Goal: Task Accomplishment & Management: Use online tool/utility

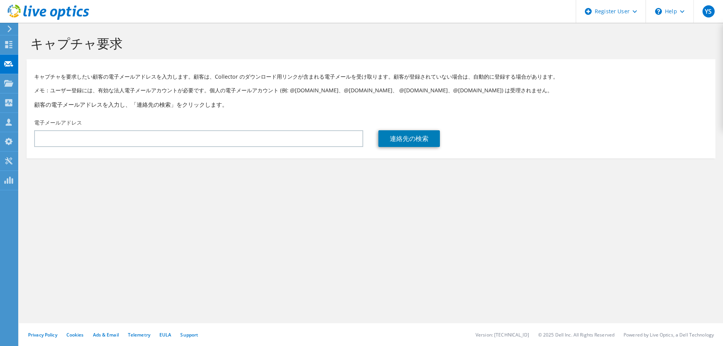
click at [243, 263] on div "キャプチャ要求 キャプチャを要求したい顧客の電子メールアドレスを入力します。顧客は、Collector のダウンロード用リンクが含まれる電子メールを受け取りま…" at bounding box center [371, 184] width 704 height 323
click at [234, 240] on div "キャプチャ要求 キャプチャを要求したい顧客の電子メールアドレスを入力します。顧客は、Collector のダウンロード用リンクが含まれる電子メールを受け取りま…" at bounding box center [371, 184] width 704 height 323
click at [9, 45] on use at bounding box center [8, 44] width 7 height 7
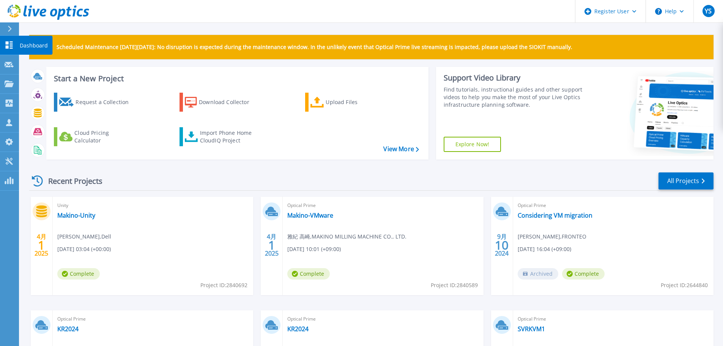
click at [6, 43] on icon at bounding box center [9, 44] width 7 height 7
click at [138, 35] on div "Scheduled Maintenance on Monday 22nd September: No disruption is expected durin…" at bounding box center [371, 47] width 685 height 24
click at [13, 46] on icon at bounding box center [9, 44] width 9 height 7
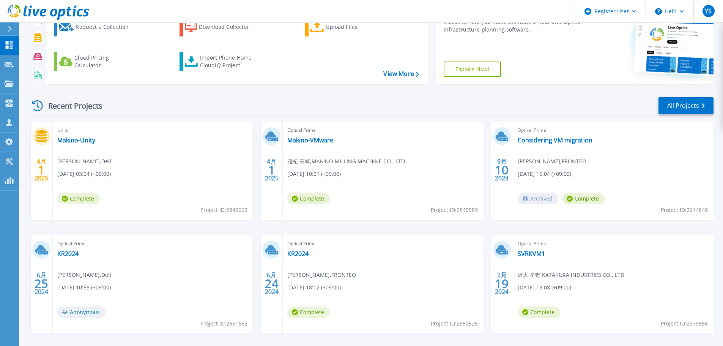
scroll to position [76, 0]
click at [696, 107] on link "All Projects" at bounding box center [686, 104] width 55 height 17
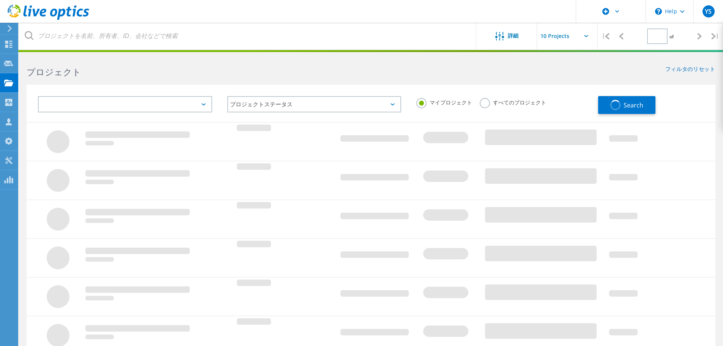
type input "1"
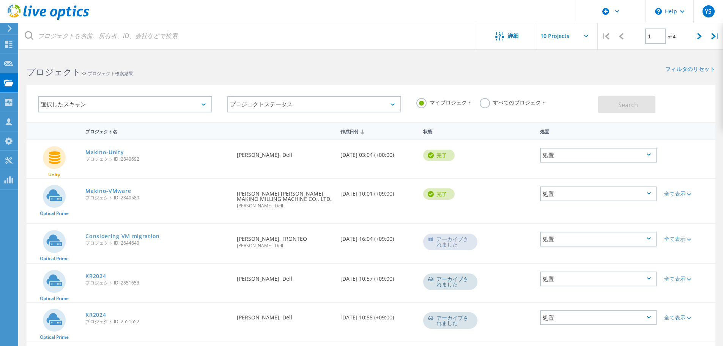
click at [511, 101] on label "すべてのプロジェクト" at bounding box center [513, 101] width 66 height 7
click at [0, 0] on input "すべてのプロジェクト" at bounding box center [0, 0] width 0 height 0
click at [619, 99] on button "Search" at bounding box center [626, 104] width 57 height 17
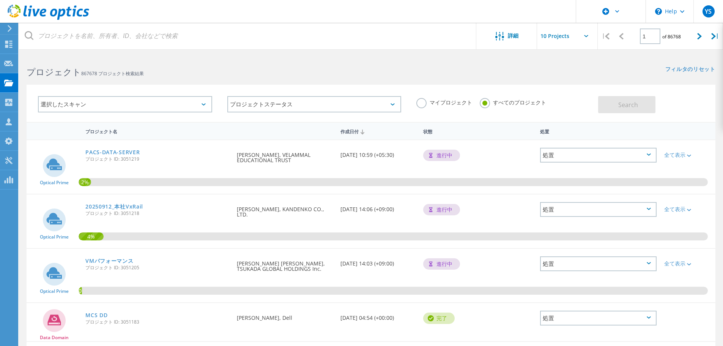
click at [428, 101] on label "マイプロジェクト" at bounding box center [445, 101] width 56 height 7
click at [0, 0] on input "マイプロジェクト" at bounding box center [0, 0] width 0 height 0
click at [618, 99] on button "Search" at bounding box center [626, 104] width 57 height 17
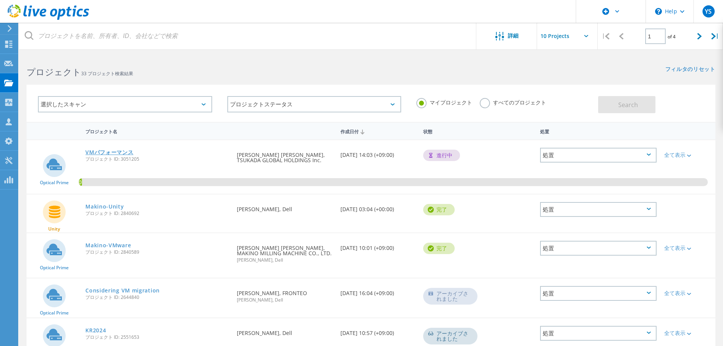
click at [114, 153] on link "VMパフォーマンス" at bounding box center [109, 152] width 48 height 5
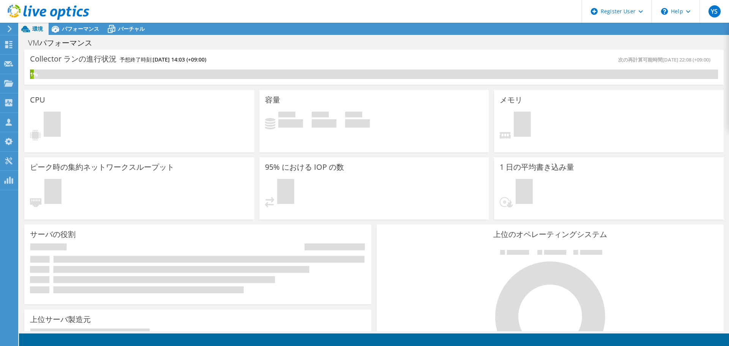
click at [81, 21] on link at bounding box center [49, 18] width 82 height 6
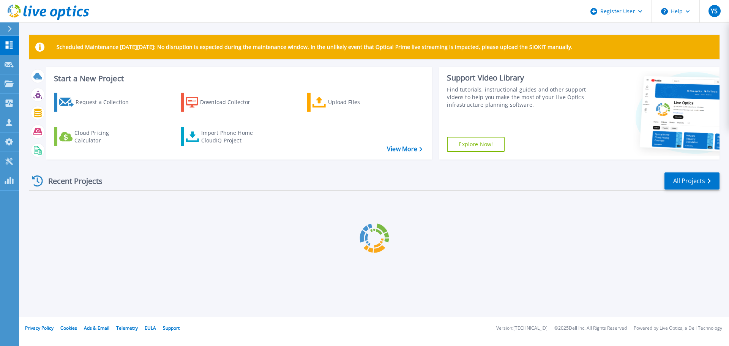
click at [82, 28] on div "Scheduled Maintenance [DATE][DATE]: No disruption is expected during the mainte…" at bounding box center [374, 158] width 710 height 317
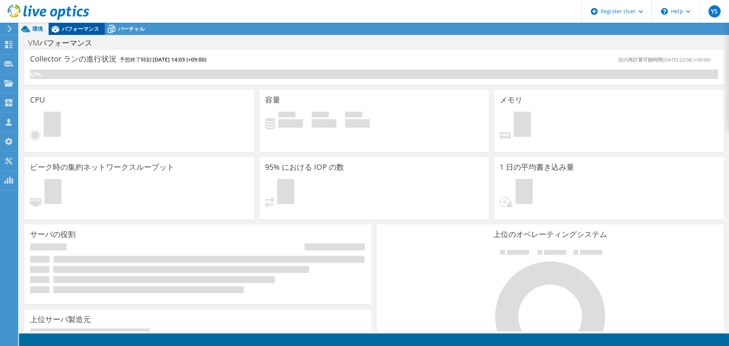
click at [78, 31] on span "パフォーマンス" at bounding box center [80, 28] width 37 height 7
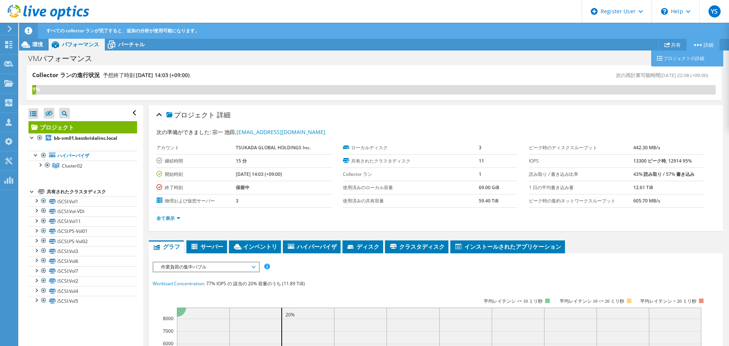
click at [701, 47] on link "詳細" at bounding box center [703, 45] width 33 height 12
click at [675, 46] on link "共有" at bounding box center [672, 45] width 28 height 12
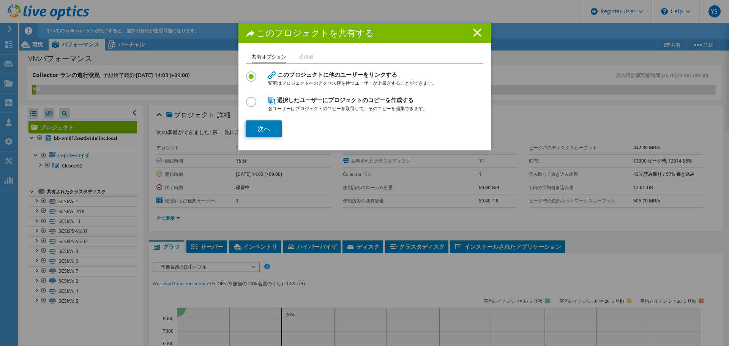
click at [475, 34] on line at bounding box center [478, 33] width 8 height 8
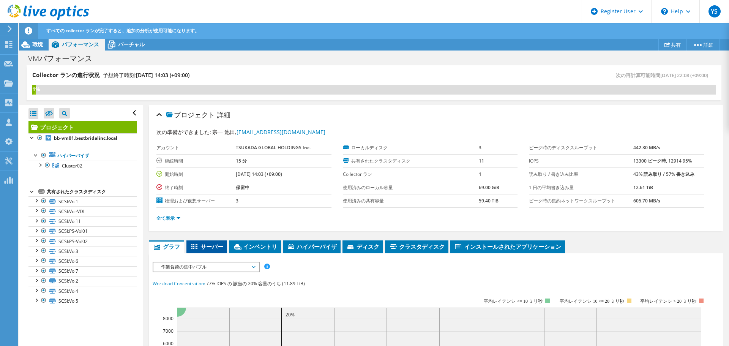
click at [213, 243] on span "サーバー" at bounding box center [206, 247] width 33 height 8
